Goal: Understand process/instructions: Learn how to perform a task or action

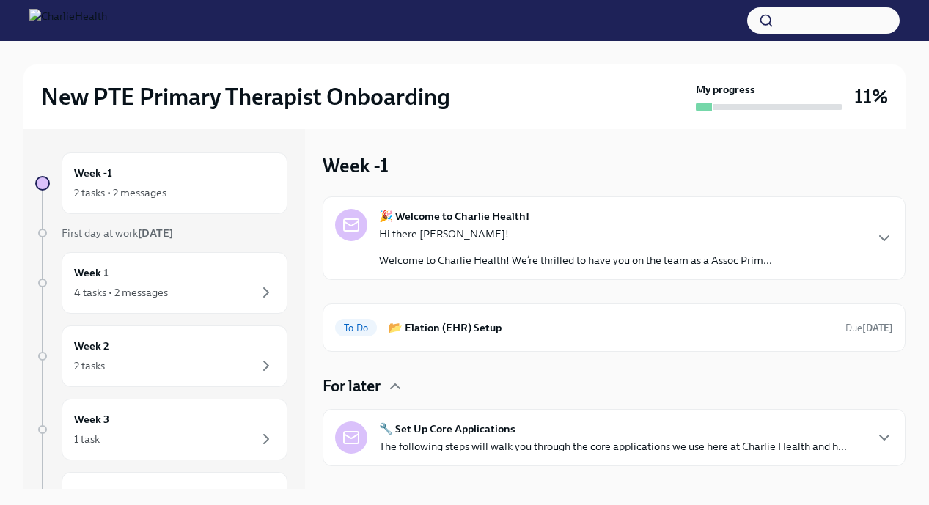
scroll to position [23, 0]
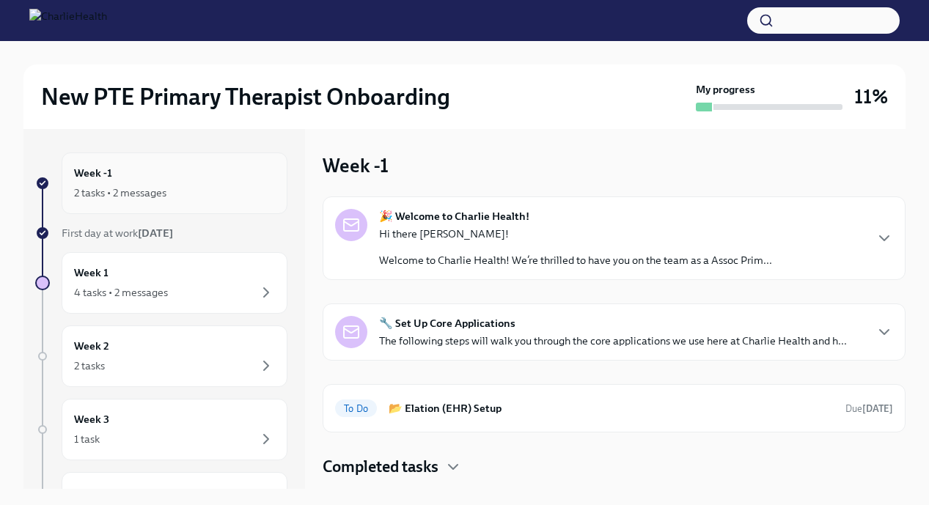
click at [175, 184] on div "2 tasks • 2 messages" at bounding box center [174, 193] width 201 height 18
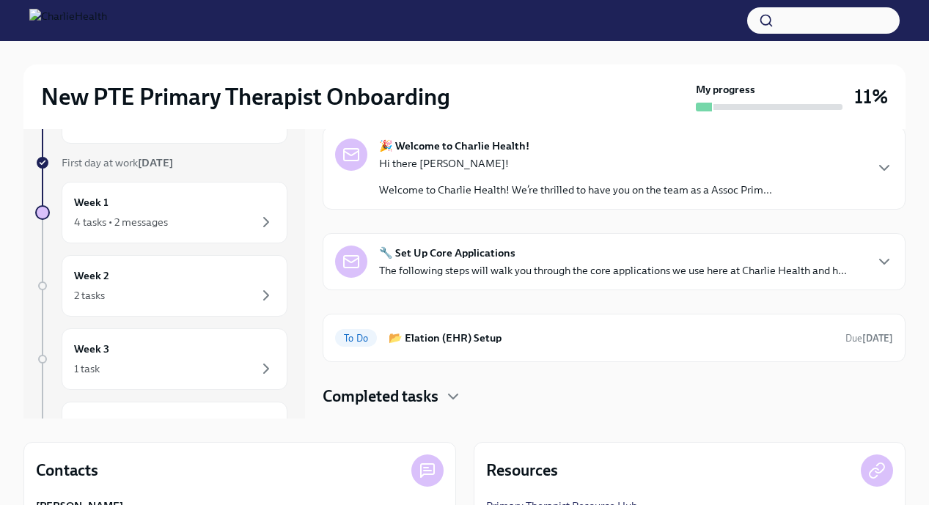
scroll to position [75, 0]
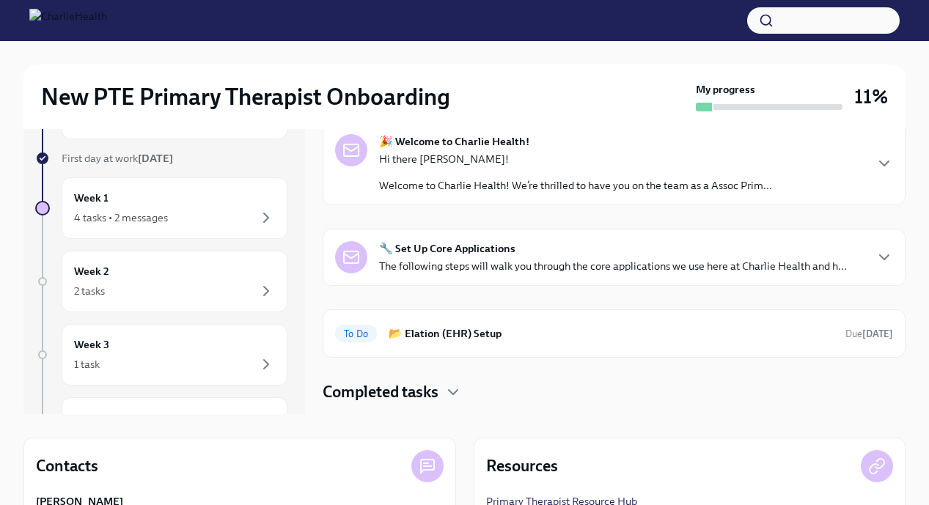
click at [871, 252] on div "🔧 Set Up Core Applications The following steps will walk you through the core a…" at bounding box center [614, 257] width 558 height 32
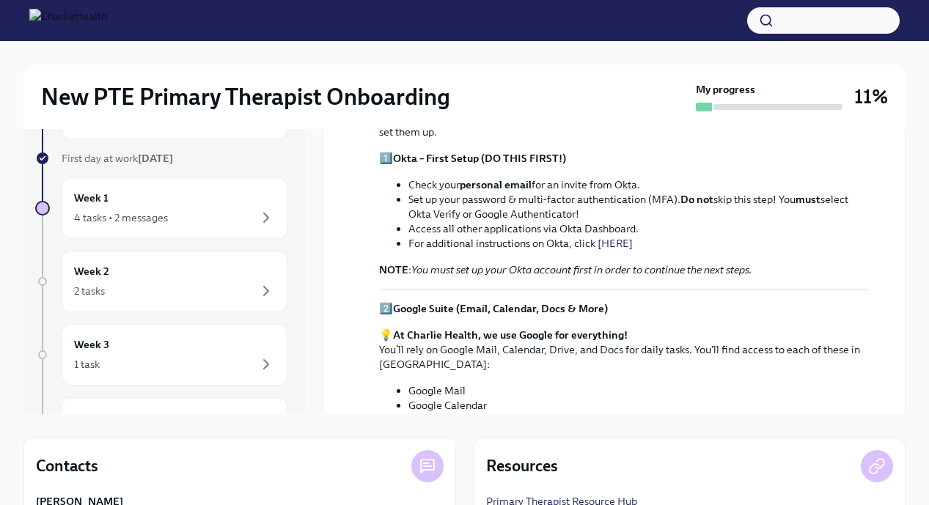
scroll to position [0, 0]
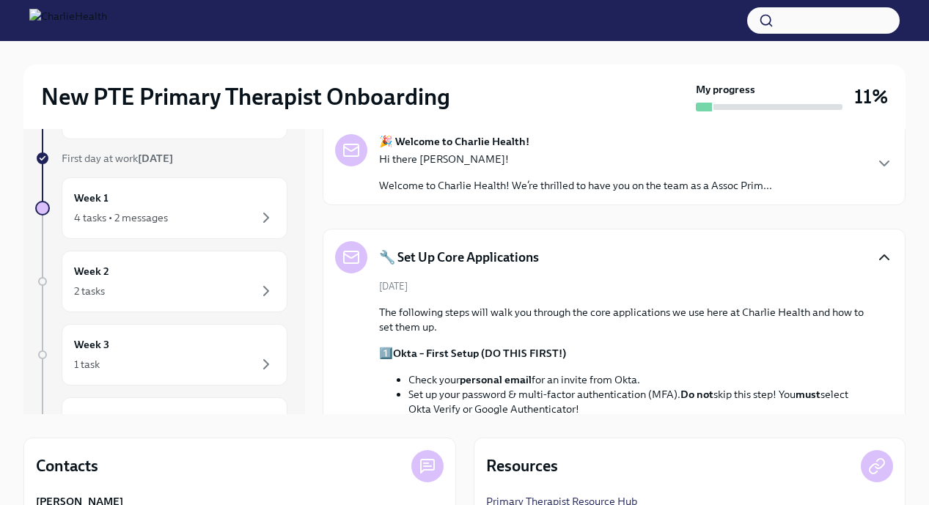
click at [882, 260] on icon "button" at bounding box center [885, 258] width 18 height 18
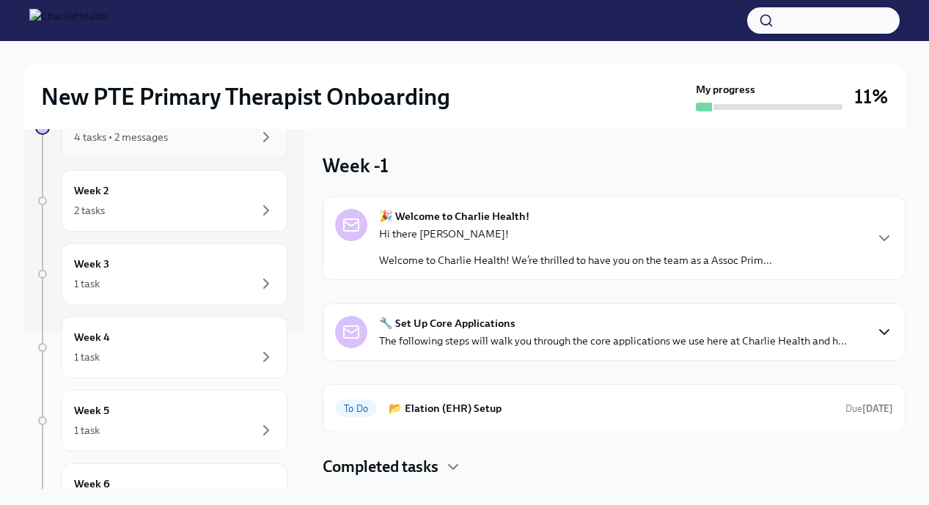
scroll to position [91, 0]
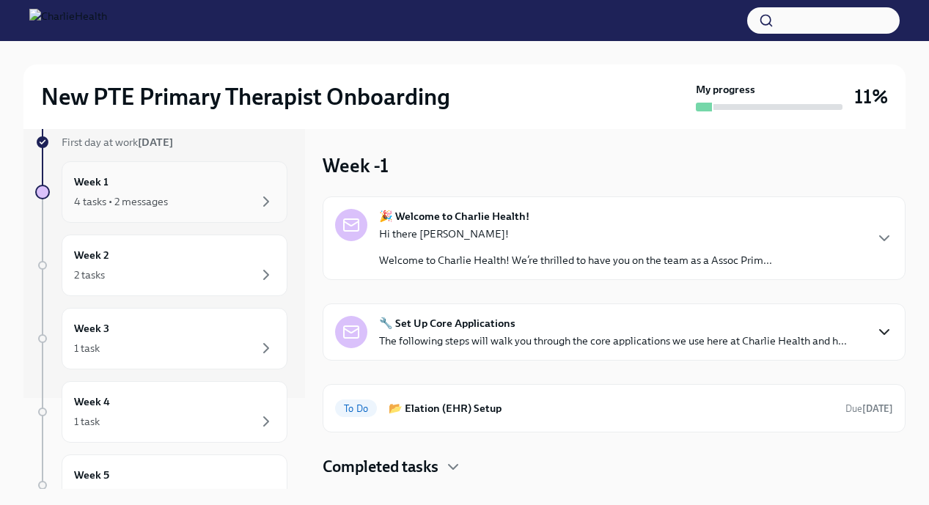
click at [229, 180] on div "Week 1 4 tasks • 2 messages" at bounding box center [174, 192] width 201 height 37
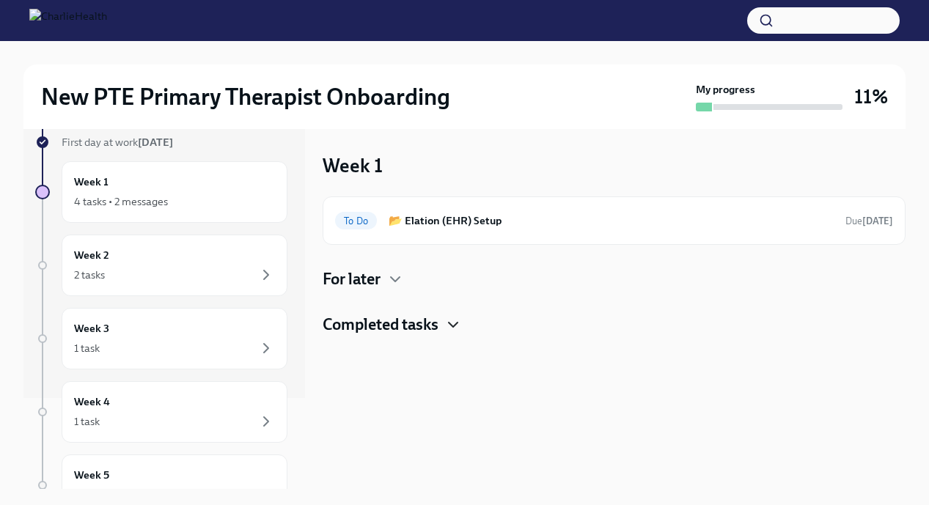
click at [453, 322] on icon "button" at bounding box center [454, 325] width 18 height 18
click at [395, 285] on icon "button" at bounding box center [396, 280] width 18 height 18
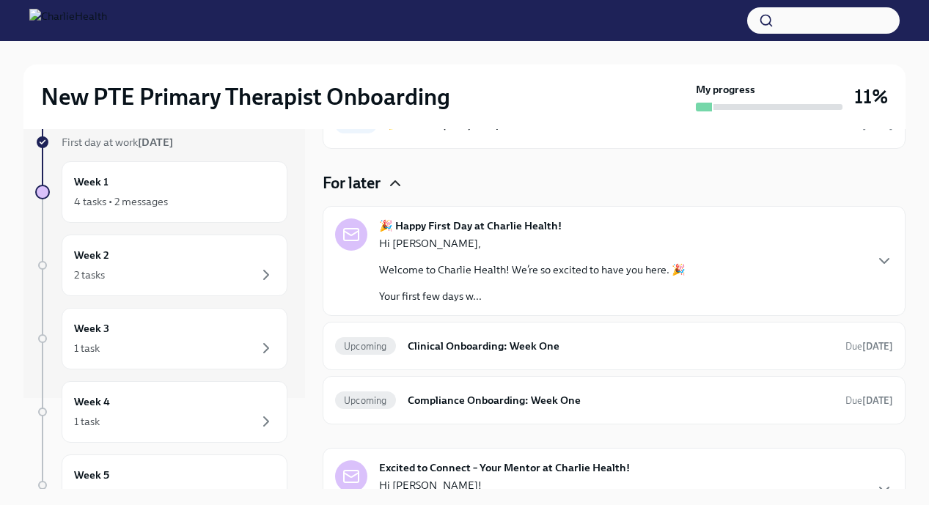
scroll to position [62, 0]
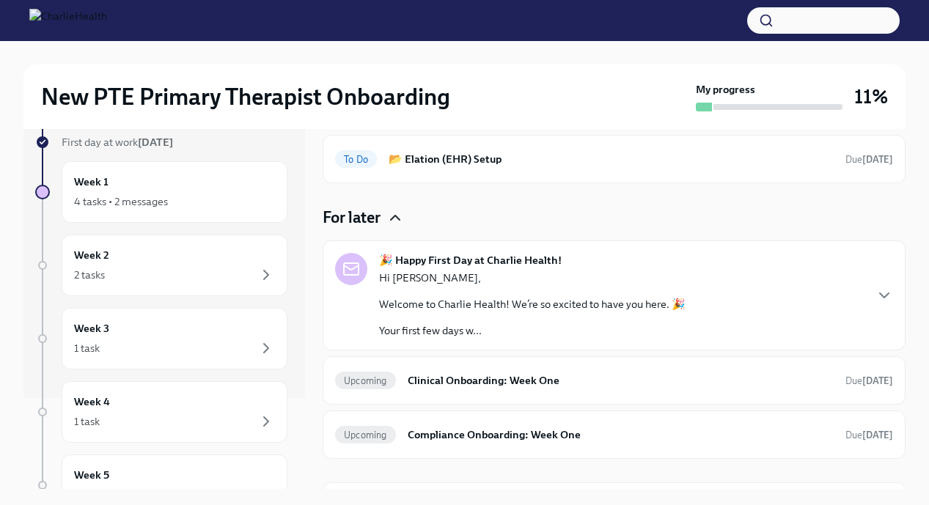
click at [398, 218] on icon "button" at bounding box center [396, 218] width 18 height 18
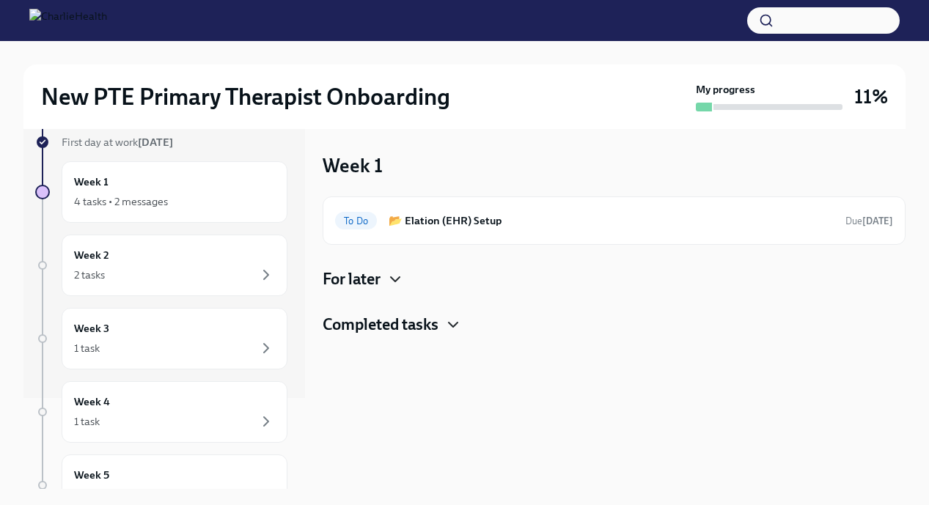
scroll to position [0, 0]
click at [479, 225] on h6 "📂 Elation (EHR) Setup" at bounding box center [611, 221] width 445 height 16
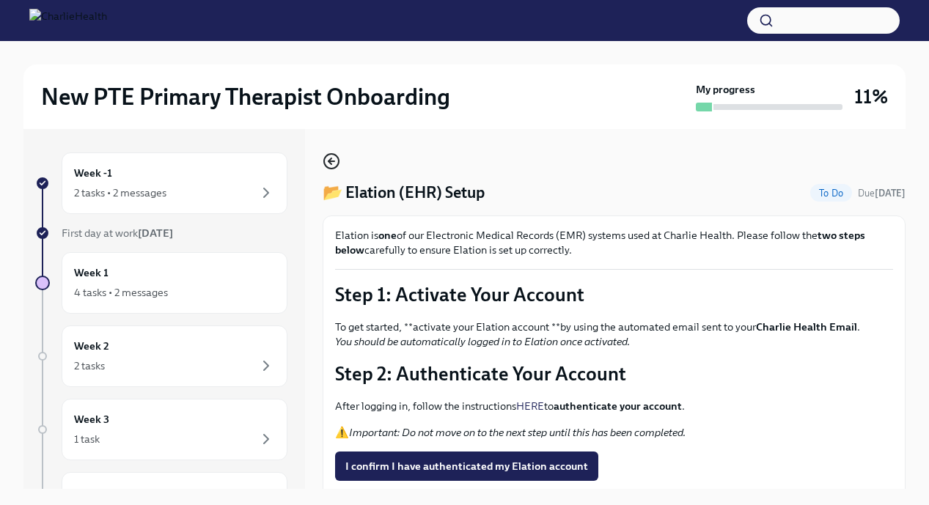
click at [332, 161] on icon "button" at bounding box center [332, 161] width 6 height 0
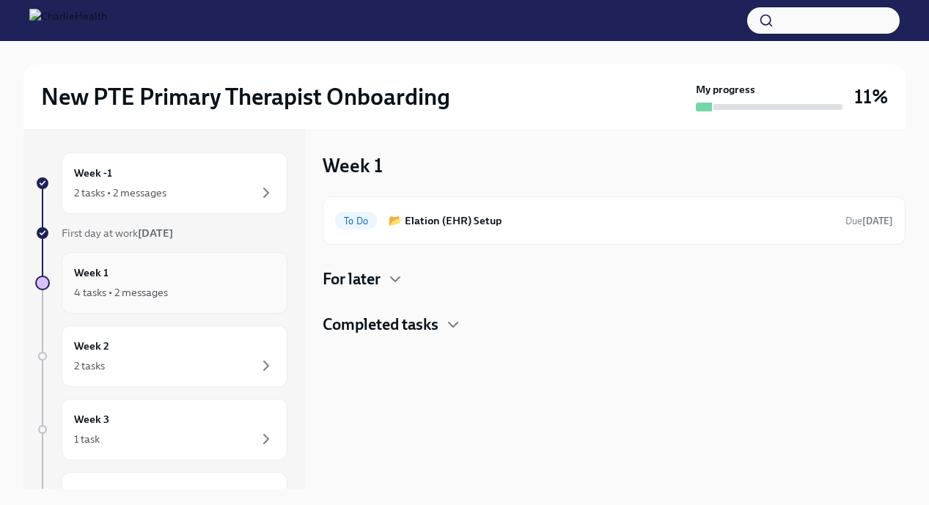
click at [156, 285] on div "4 tasks • 2 messages" at bounding box center [121, 292] width 94 height 15
click at [140, 357] on div "2 tasks" at bounding box center [174, 366] width 201 height 18
